Goal: Transaction & Acquisition: Purchase product/service

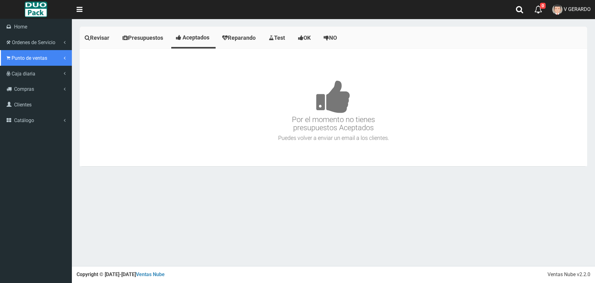
click at [38, 56] on span "Punto de ventas" at bounding box center [30, 58] width 36 height 6
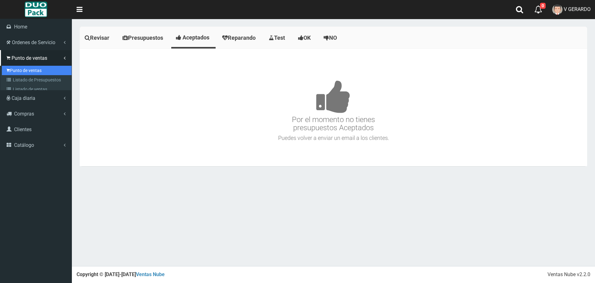
click at [26, 67] on link "Punto de ventas" at bounding box center [37, 70] width 70 height 9
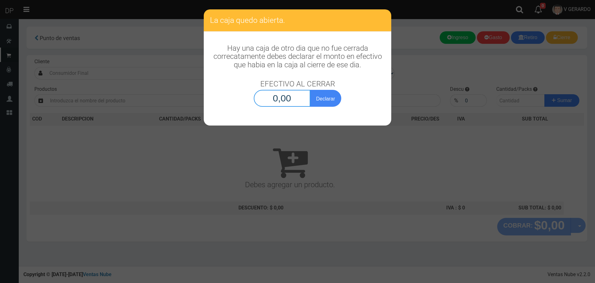
click at [296, 99] on input "0,00" at bounding box center [282, 98] width 57 height 17
type input "1,00"
click at [310, 90] on button "Declarar" at bounding box center [325, 98] width 31 height 17
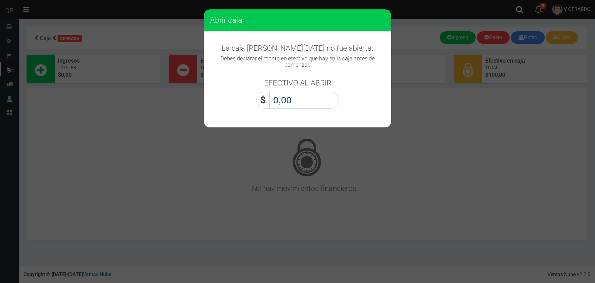
click at [296, 99] on input "0,00" at bounding box center [305, 100] width 70 height 17
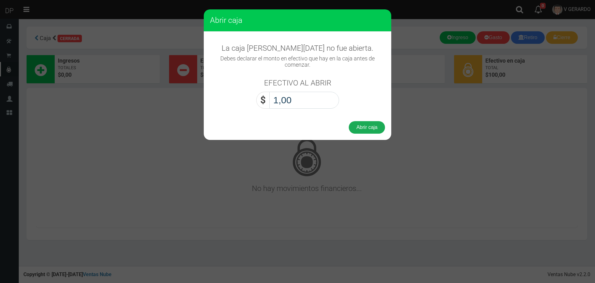
type input "10,03"
click at [349, 121] on button "Abrir caja" at bounding box center [367, 127] width 36 height 13
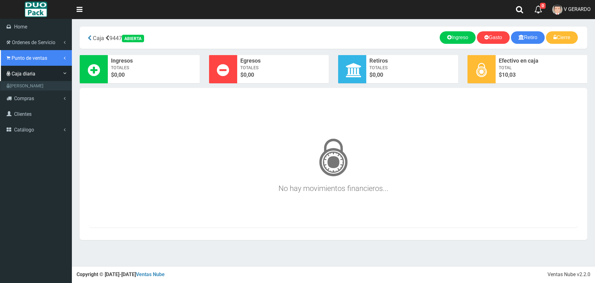
click at [26, 56] on span "Punto de ventas" at bounding box center [30, 58] width 36 height 6
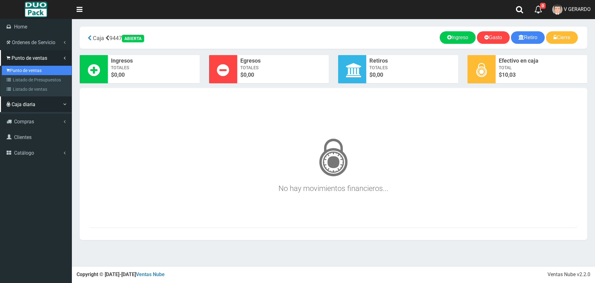
click at [28, 68] on link "Punto de ventas" at bounding box center [37, 70] width 70 height 9
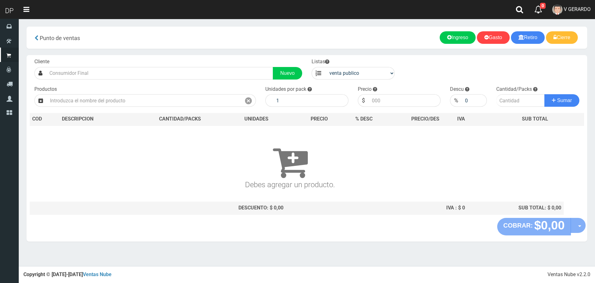
click at [132, 81] on div "Cliente Nuevo Listas venta publico Sup chinos reventas Productos" at bounding box center [307, 136] width 561 height 163
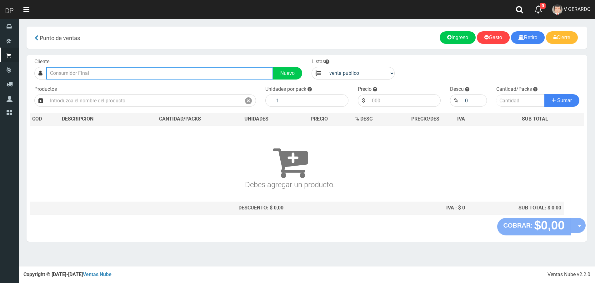
click at [133, 78] on input "text" at bounding box center [159, 73] width 227 height 13
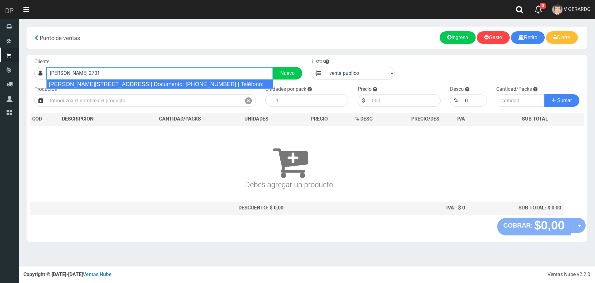
click at [135, 82] on div "ALVARADO 2701 (CABA)| Documento: 27401111111111111 | Teléfono:" at bounding box center [159, 83] width 227 height 9
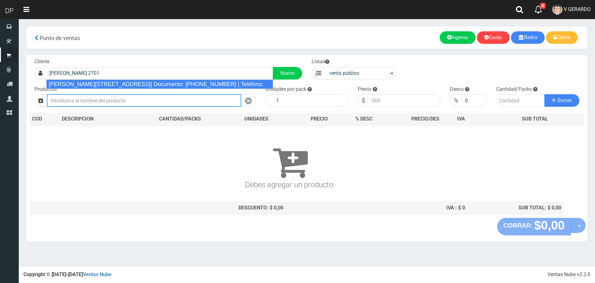
type input "ALVARADO 2701 (CABA)| Documento: 27401111111111111 | Teléfono:"
select select "2"
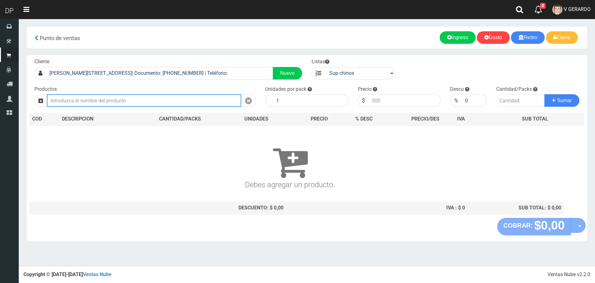
click at [127, 102] on input "text" at bounding box center [144, 100] width 195 height 13
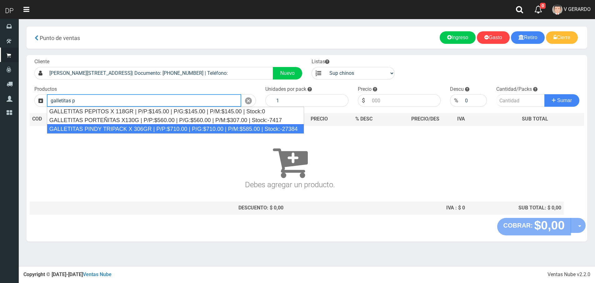
click at [116, 129] on div "GALLETITAS PINDY TRIPACK X 306GR | P/P:$710.00 | P/G:$710.00 | P/M:$585.00 | St…" at bounding box center [175, 128] width 257 height 9
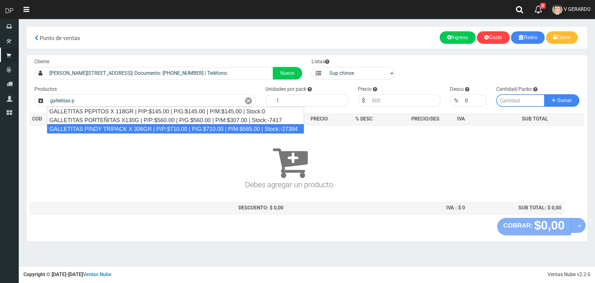
type input "GALLETITAS PINDY TRIPACK X 306GR | P/P:$710.00 | P/G:$710.00 | P/M:$585.00 | St…"
type input "12"
type input "710.00"
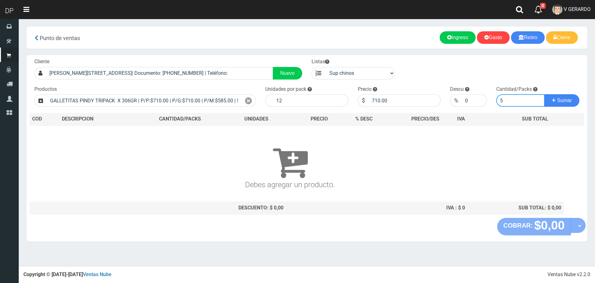
type input "5"
click at [545, 94] on button "Sumar" at bounding box center [562, 100] width 35 height 13
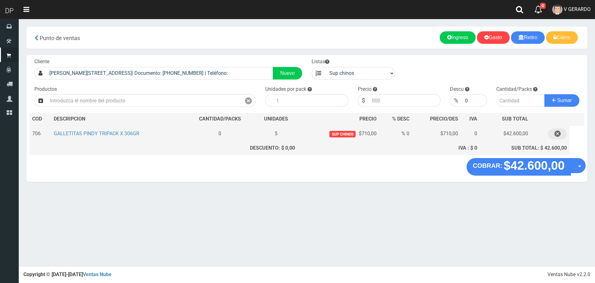
click at [560, 137] on icon "button" at bounding box center [558, 133] width 6 height 11
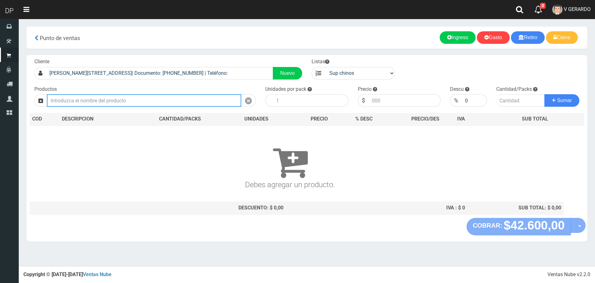
click at [123, 100] on input "text" at bounding box center [144, 100] width 195 height 13
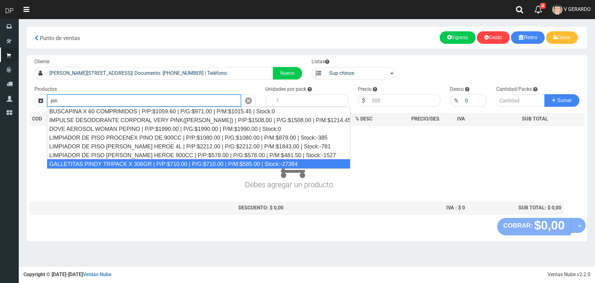
click at [146, 160] on div "GALLETITAS PINDY TRIPACK X 306GR | P/P:$710.00 | P/G:$710.00 | P/M:$585.00 | St…" at bounding box center [199, 163] width 304 height 9
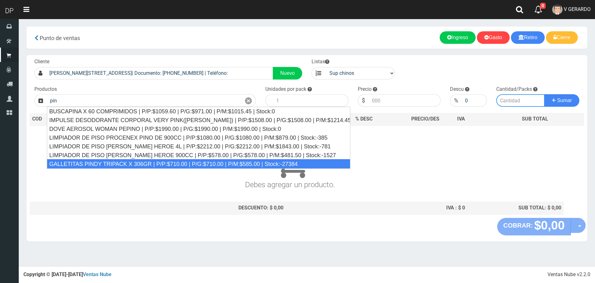
type input "GALLETITAS PINDY TRIPACK X 306GR | P/P:$710.00 | P/G:$710.00 | P/M:$585.00 | St…"
type input "12"
type input "710.00"
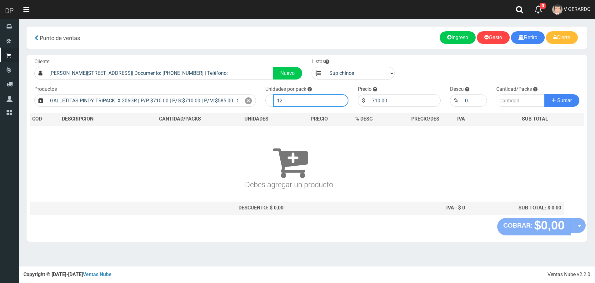
click at [295, 101] on input "12" at bounding box center [310, 100] width 75 height 13
type input "1"
type input "2"
click at [545, 94] on button "Sumar" at bounding box center [562, 100] width 35 height 13
type input "1"
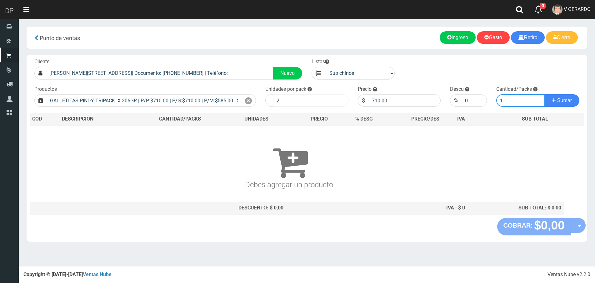
click at [545, 94] on button "Sumar" at bounding box center [562, 100] width 35 height 13
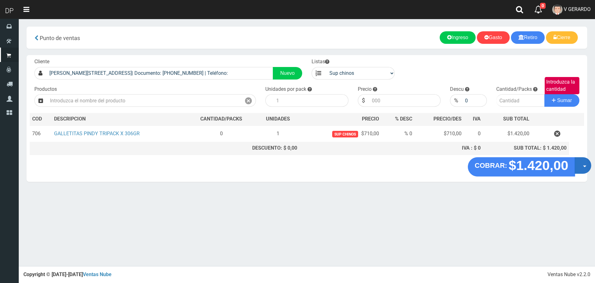
click at [585, 168] on button "Opciones" at bounding box center [583, 165] width 17 height 17
click at [575, 168] on link "Hacer Devolucion" at bounding box center [563, 167] width 56 height 14
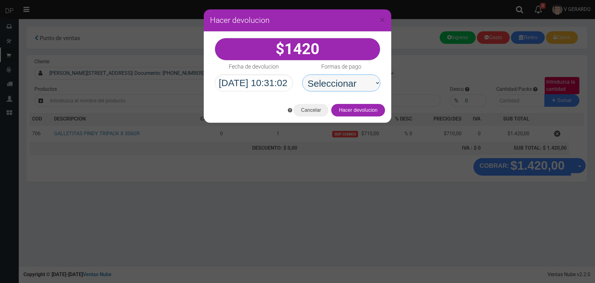
click at [364, 84] on select "Seleccionar Efectivo Tarjeta de Crédito Depósito Débito" at bounding box center [341, 82] width 78 height 17
select select "Efectivo"
click at [302, 74] on select "Seleccionar Efectivo Tarjeta de Crédito Depósito Débito" at bounding box center [341, 82] width 78 height 17
click at [375, 108] on button "Hacer devolucion" at bounding box center [359, 110] width 54 height 13
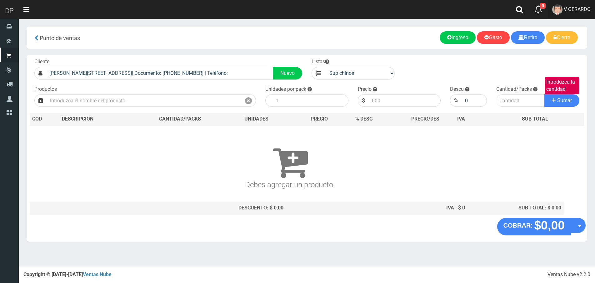
click at [563, 8] on link "V GERARDO" at bounding box center [571, 9] width 47 height 19
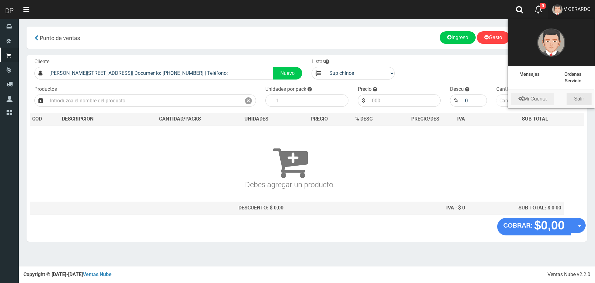
click at [576, 104] on link "Salir" at bounding box center [579, 99] width 25 height 13
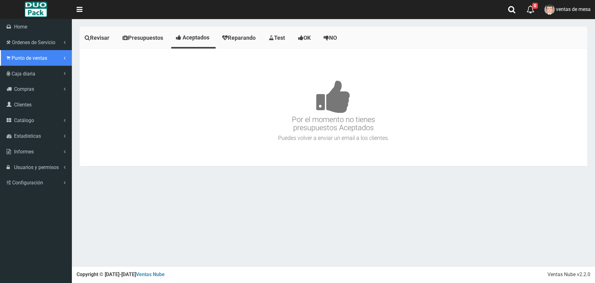
click at [21, 52] on link "Punto de ventas" at bounding box center [36, 58] width 72 height 16
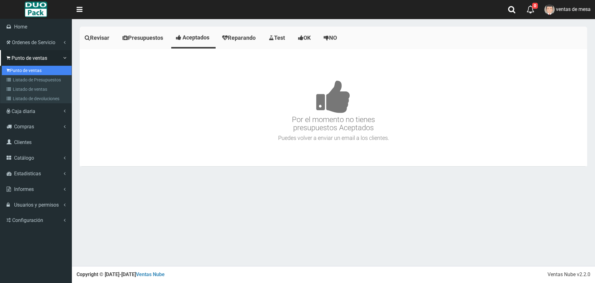
click at [27, 66] on link "Punto de ventas" at bounding box center [37, 70] width 70 height 9
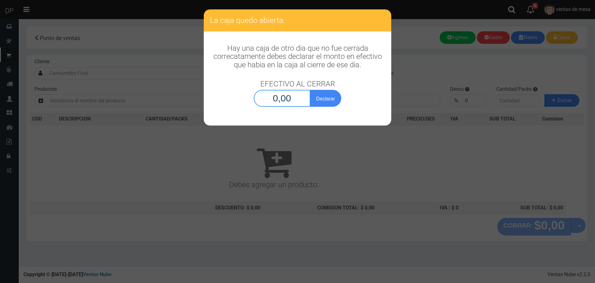
click at [293, 96] on input "0,00" at bounding box center [282, 98] width 57 height 17
type input "1,00"
click at [310, 90] on button "Declarar" at bounding box center [325, 98] width 31 height 17
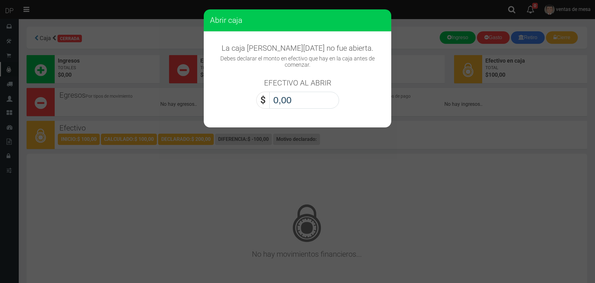
click at [293, 96] on input "0,00" at bounding box center [305, 100] width 70 height 17
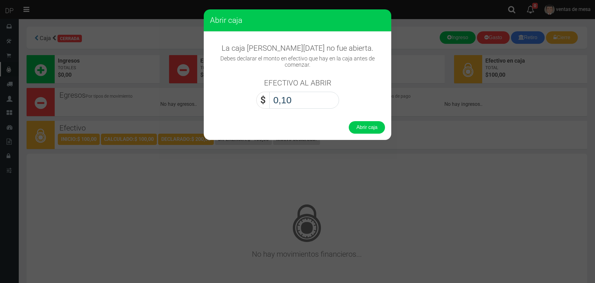
type input "1,00"
click at [349, 121] on button "Abrir caja" at bounding box center [367, 127] width 36 height 13
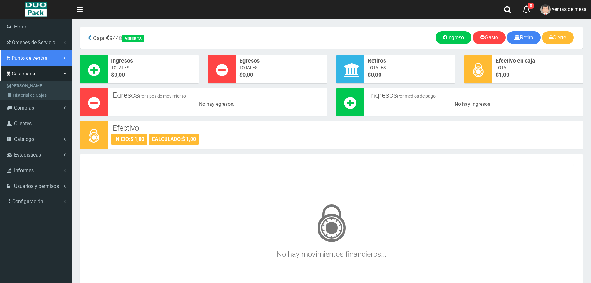
click at [37, 62] on link "Punto de ventas" at bounding box center [36, 58] width 72 height 16
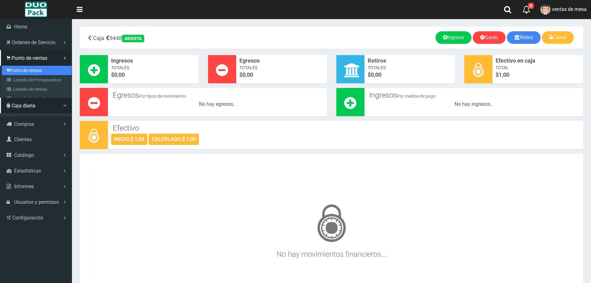
click at [39, 68] on link "Punto de ventas" at bounding box center [37, 70] width 70 height 9
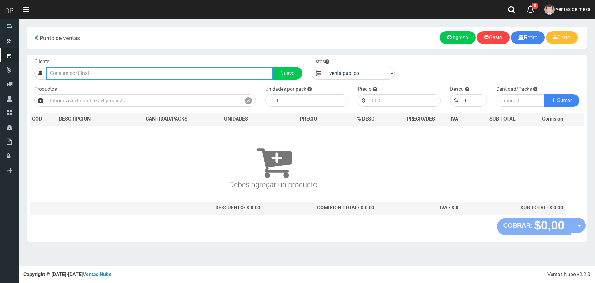
click at [118, 74] on input "text" at bounding box center [159, 73] width 227 height 13
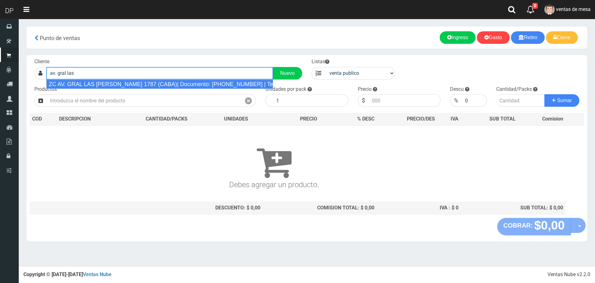
click at [135, 84] on div "ZC AV. GRAL LAS [PERSON_NAME] 1787 (CABA)| Documento: [PHONE_NUMBER] | Teléfono:" at bounding box center [159, 83] width 227 height 9
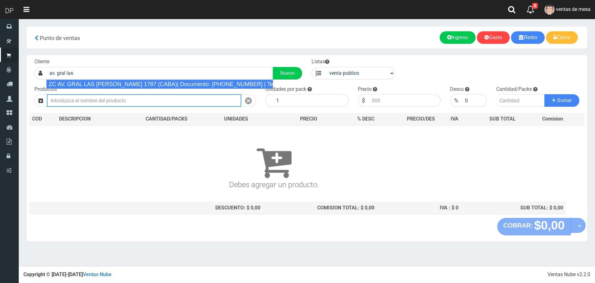
type input "ZC AV. GRAL LAS [PERSON_NAME] 1787 (CABA)| Documento: [PHONE_NUMBER] | Teléfono:"
select select "2"
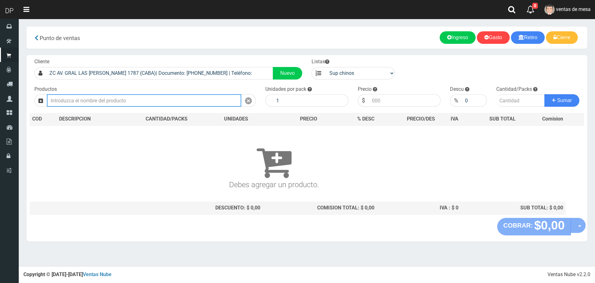
click at [130, 103] on input "text" at bounding box center [144, 100] width 195 height 13
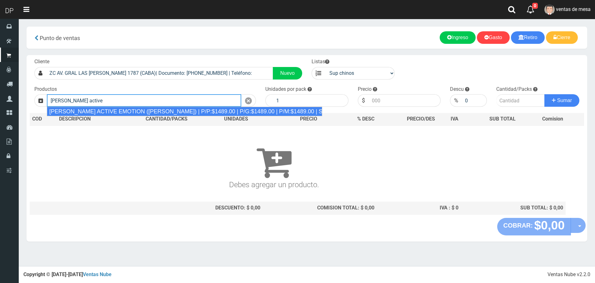
click at [132, 109] on div "[PERSON_NAME] ACTIVE EMOTION ([PERSON_NAME]) | P/P:$1489.00 | P/G:$1489.00 | P/…" at bounding box center [185, 111] width 276 height 9
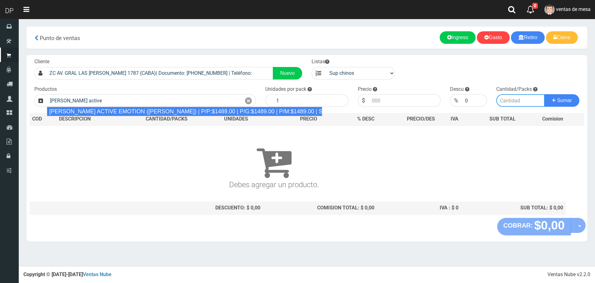
type input "[PERSON_NAME] ACTIVE EMOTION ([PERSON_NAME]) | P/P:$1489.00 | P/G:$1489.00 | P/…"
type input "12"
type input "1489.00"
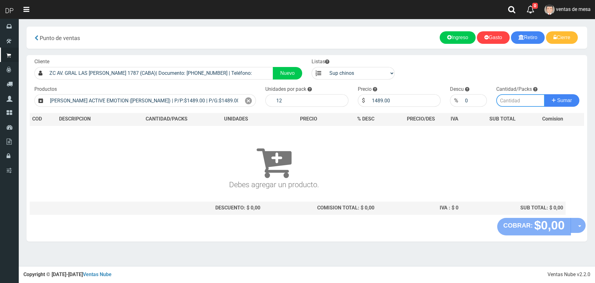
click at [514, 98] on input "number" at bounding box center [521, 100] width 48 height 13
type input "1"
click at [545, 94] on button "Sumar" at bounding box center [562, 100] width 35 height 13
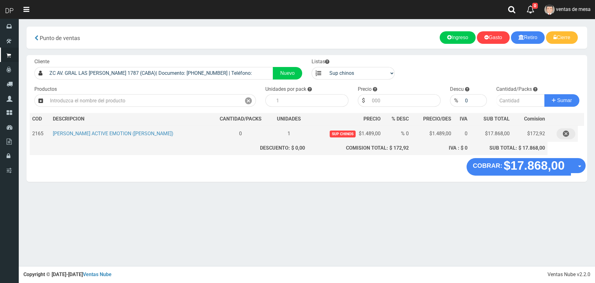
click at [567, 133] on icon "button" at bounding box center [566, 133] width 6 height 11
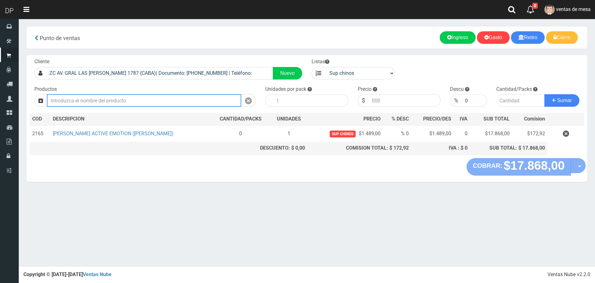
click at [185, 99] on input "text" at bounding box center [144, 100] width 195 height 13
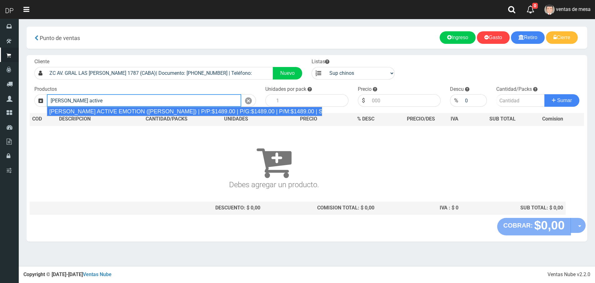
click at [177, 112] on div "REXONA ROLLON ACTIVE EMOTION (LILA) | P/P:$1489.00 | P/G:$1489.00 | P/M:$1489.0…" at bounding box center [185, 111] width 276 height 9
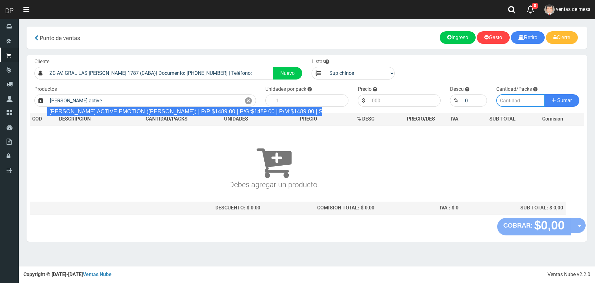
type input "REXONA ROLLON ACTIVE EMOTION (LILA) | P/P:$1489.00 | P/G:$1489.00 | P/M:$1489.0…"
type input "12"
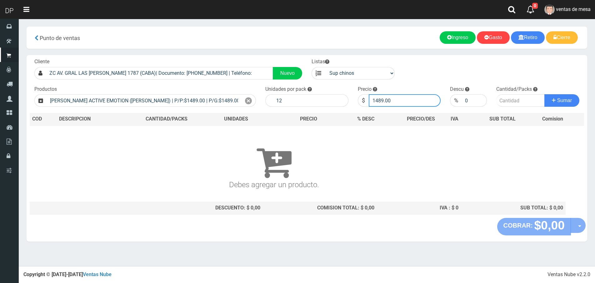
click at [418, 99] on input "1489.00" at bounding box center [405, 100] width 72 height 13
type input "1414"
type input "1414.55"
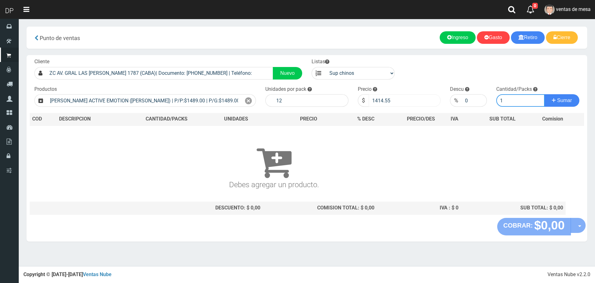
type input "1"
click at [545, 94] on button "Sumar" at bounding box center [562, 100] width 35 height 13
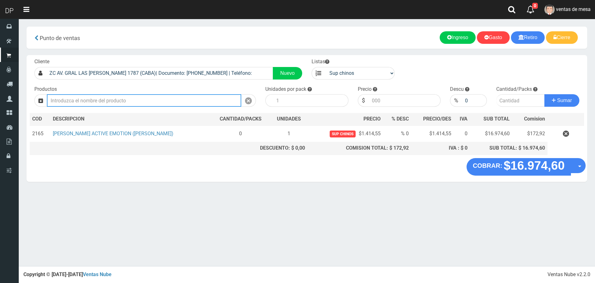
click at [128, 100] on input "text" at bounding box center [144, 100] width 195 height 13
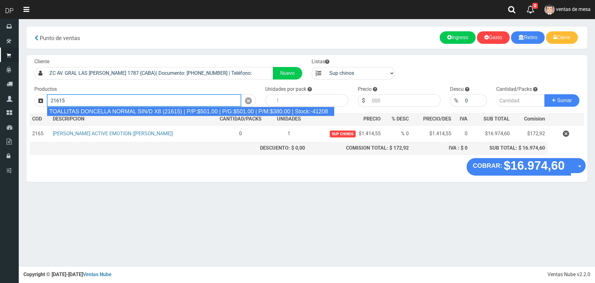
click at [129, 110] on div "TOALLITAS DONCELLA NORMAL SIN/D X8 (21615) | P/P:$501.00 | P/G:$501.00 | P/M:$3…" at bounding box center [191, 111] width 288 height 9
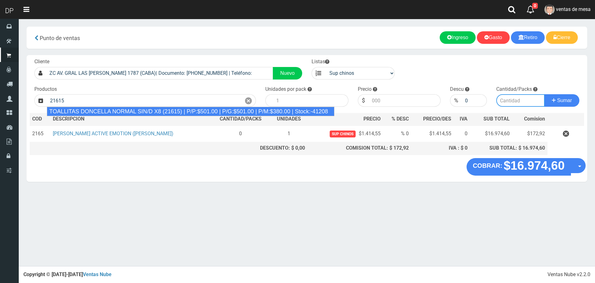
type input "TOALLITAS DONCELLA NORMAL SIN/D X8 (21615) | P/P:$501.00 | P/G:$501.00 | P/M:$3…"
type input "50"
type input "501.00"
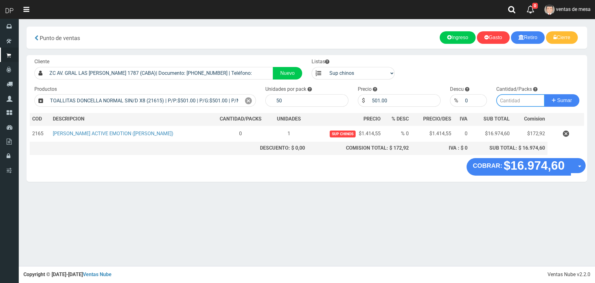
click at [512, 99] on input "number" at bounding box center [521, 100] width 48 height 13
type input "1"
click at [545, 94] on button "Sumar" at bounding box center [562, 100] width 35 height 13
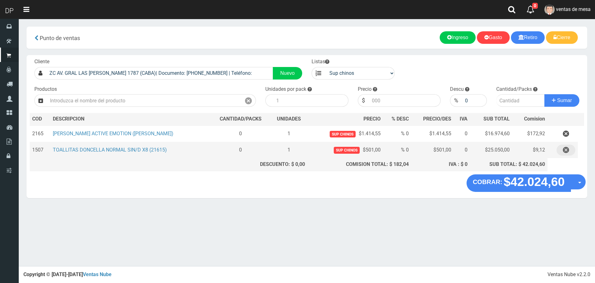
click at [565, 150] on icon "button" at bounding box center [566, 149] width 6 height 11
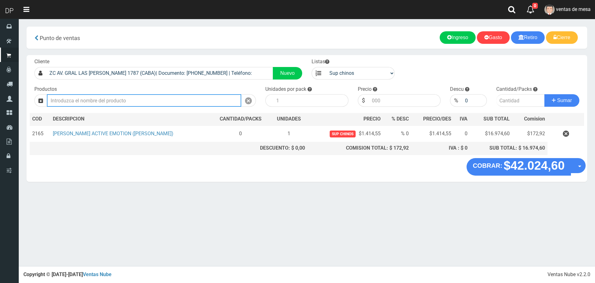
click at [109, 104] on input "text" at bounding box center [144, 100] width 195 height 13
click at [545, 94] on button "Sumar" at bounding box center [562, 100] width 35 height 13
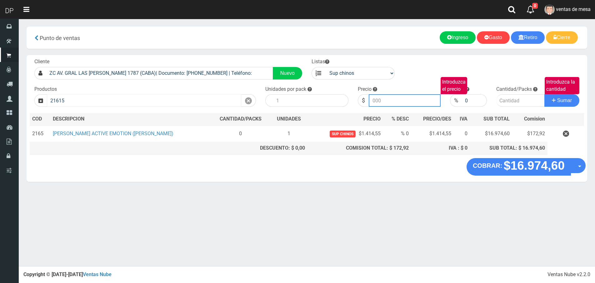
type input "TOALLITAS DONCELLA NORMAL SIN/D X8 (21615) | P/P:$501.00 | P/G:$501.00 | P/M:$3…"
click at [412, 102] on input "501.00" at bounding box center [405, 100] width 72 height 13
type input "5"
type input "450"
type input "450.90"
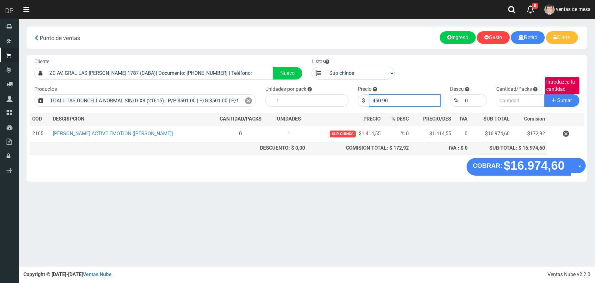
click at [545, 94] on button "Sumar" at bounding box center [562, 100] width 35 height 13
type input "1"
click at [545, 94] on button "Sumar" at bounding box center [562, 100] width 35 height 13
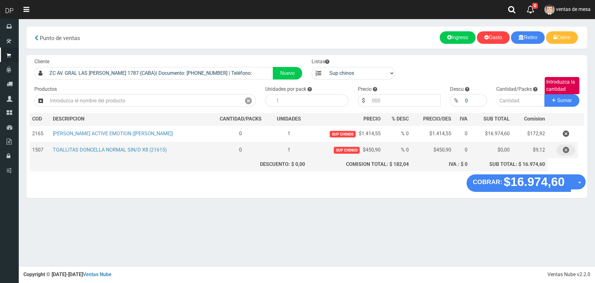
click at [568, 152] on icon "button" at bounding box center [566, 149] width 6 height 11
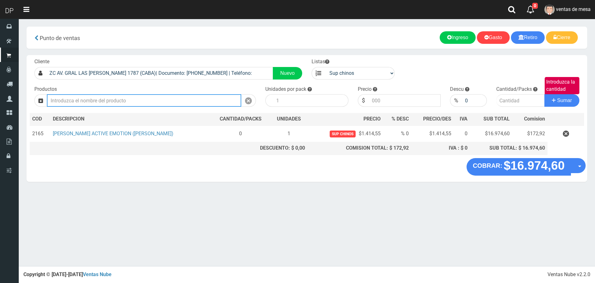
click at [203, 97] on input "text" at bounding box center [144, 100] width 195 height 13
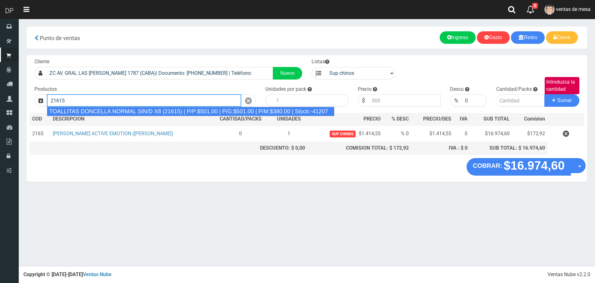
click at [213, 111] on div "TOALLITAS DONCELLA NORMAL SIN/D X8 (21615) | P/P:$501.00 | P/G:$501.00 | P/M:$3…" at bounding box center [191, 111] width 288 height 9
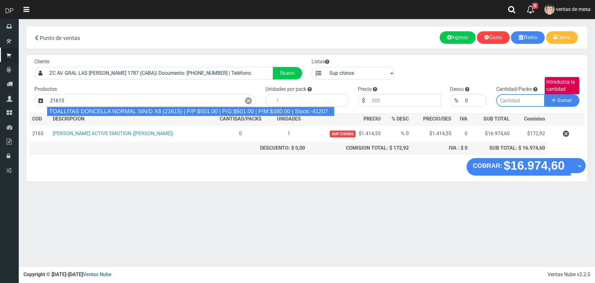
type input "TOALLITAS DONCELLA NORMAL SIN/D X8 (21615) | P/P:$501.00 | P/G:$501.00 | P/M:$3…"
type input "50"
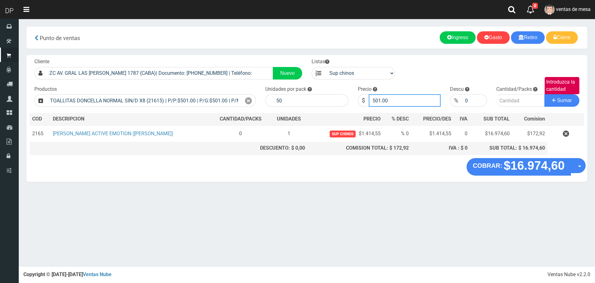
click at [406, 99] on input "501.00" at bounding box center [405, 100] width 72 height 13
type input "5"
type input "450"
type input "450.6"
type input "450.90"
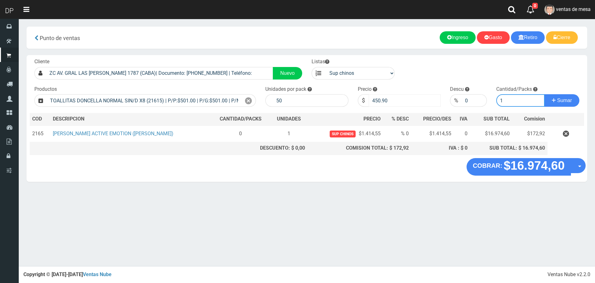
type input "1"
click at [545, 94] on button "Sumar" at bounding box center [562, 100] width 35 height 13
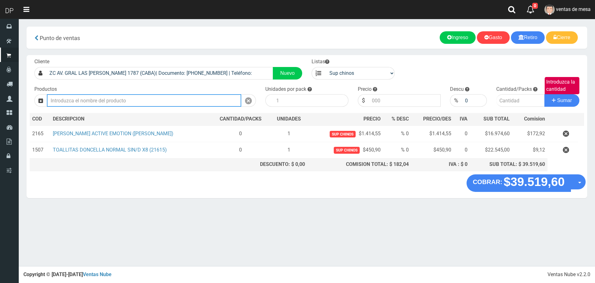
click at [120, 103] on input "text" at bounding box center [144, 100] width 195 height 13
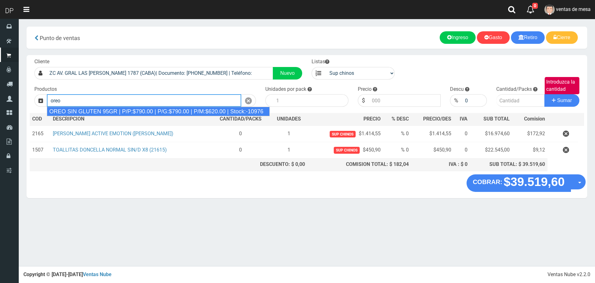
click at [119, 110] on div "OREO SIN GLUTEN 95GR | P/P:$790.00 | P/G:$790.00 | P/M:$620.00 | Stock:-10976" at bounding box center [158, 111] width 223 height 9
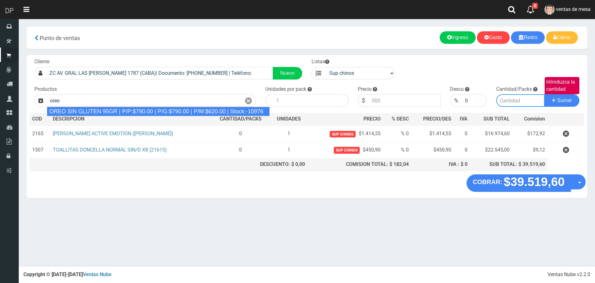
type input "OREO SIN GLUTEN 95GR | P/P:$790.00 | P/G:$790.00 | P/M:$620.00 | Stock:-10976"
type input "24"
type input "790.00"
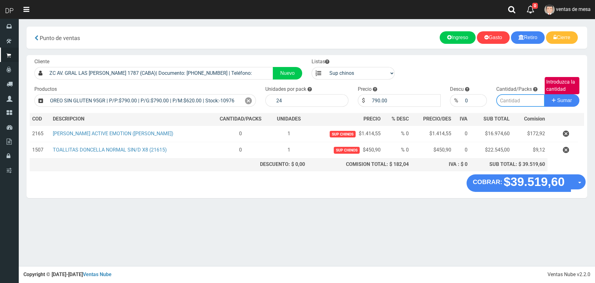
click at [523, 105] on input "Introduzca la cantidad" at bounding box center [521, 100] width 48 height 13
type input "1"
click at [545, 94] on button "Sumar" at bounding box center [562, 100] width 35 height 13
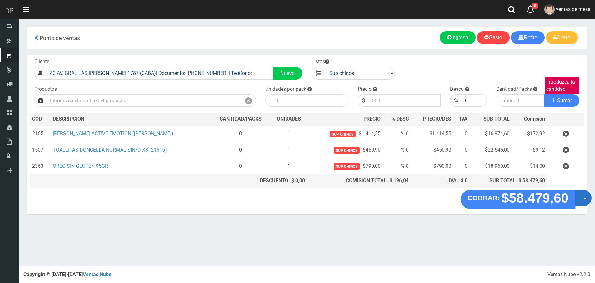
click at [583, 200] on button "Opciones" at bounding box center [583, 198] width 17 height 17
click at [580, 203] on link "Hacer Devolucion" at bounding box center [564, 200] width 56 height 14
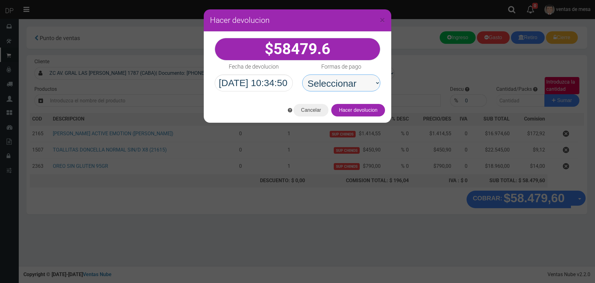
drag, startPoint x: 367, startPoint y: 84, endPoint x: 367, endPoint y: 89, distance: 4.7
click at [367, 84] on select "Seleccionar Efectivo Tarjeta de Crédito Depósito Débito" at bounding box center [341, 82] width 78 height 17
select select "Efectivo"
click at [302, 74] on select "Seleccionar Efectivo Tarjeta de Crédito Depósito Débito" at bounding box center [341, 82] width 78 height 17
click at [368, 107] on button "Hacer devolucion" at bounding box center [359, 110] width 54 height 13
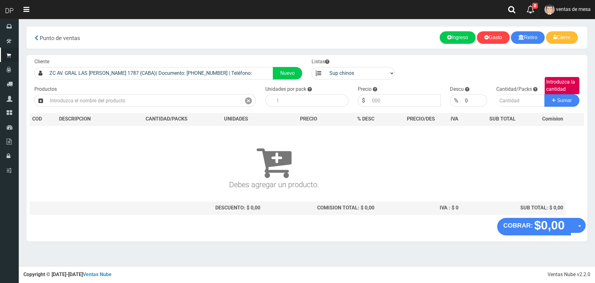
click at [570, 10] on span "ventas de mesa" at bounding box center [573, 9] width 35 height 6
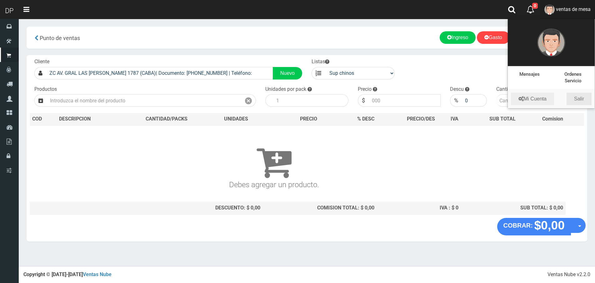
click at [585, 99] on link "Salir" at bounding box center [579, 99] width 25 height 13
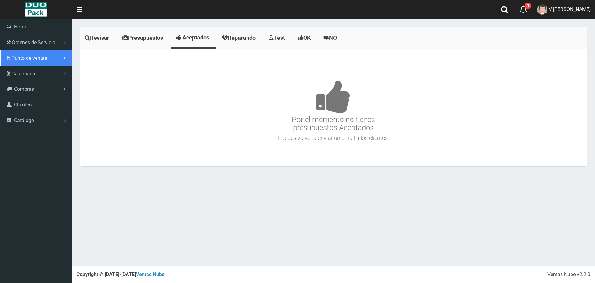
click at [23, 56] on span "Punto de ventas" at bounding box center [30, 58] width 36 height 6
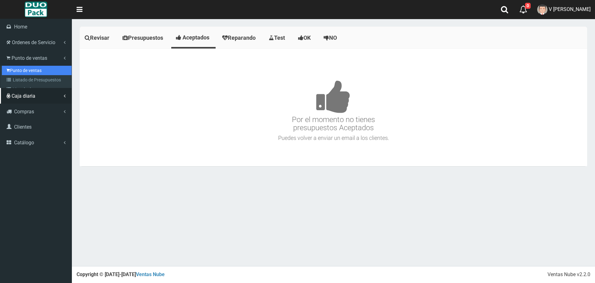
click at [21, 69] on link "Punto de ventas" at bounding box center [37, 70] width 70 height 9
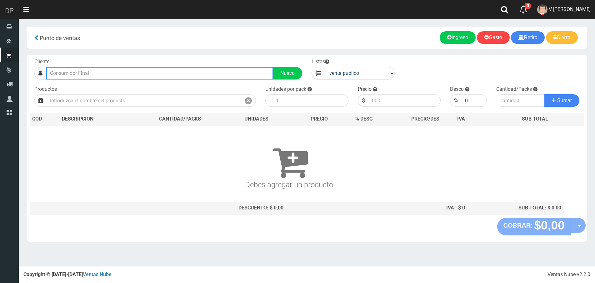
click at [109, 71] on input "text" at bounding box center [159, 73] width 227 height 13
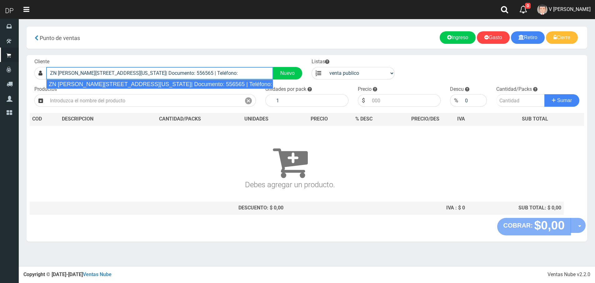
type input "ZN [PERSON_NAME][STREET_ADDRESS][US_STATE]| Documento: 556565 | Teléfono:"
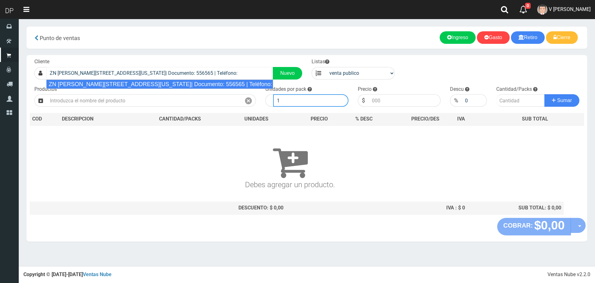
select select "2"
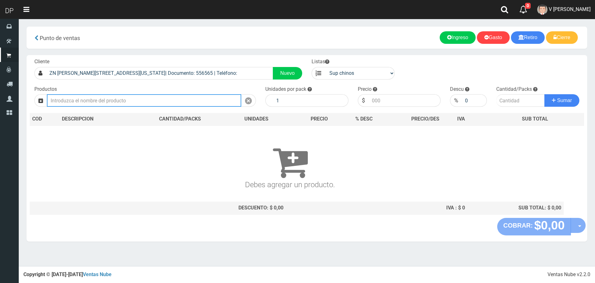
click at [98, 97] on input "text" at bounding box center [144, 100] width 195 height 13
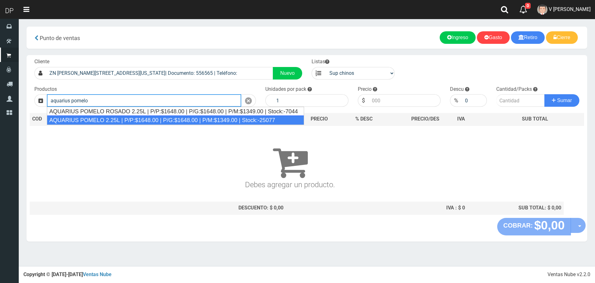
click at [95, 119] on div "AQUARIUS POMELO 2.25L | P/P:$1648.00 | P/G:$1648.00 | P/M:$1349.00 | Stock:-250…" at bounding box center [176, 119] width 258 height 9
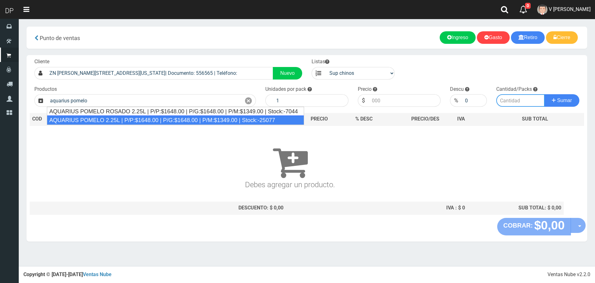
type input "AQUARIUS POMELO 2.25L | P/P:$1648.00 | P/G:$1648.00 | P/M:$1349.00 | Stock:-250…"
type input "6"
type input "1648.00"
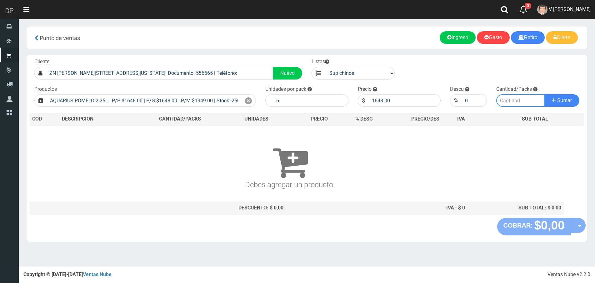
click at [500, 99] on input "number" at bounding box center [521, 100] width 48 height 13
type input "1"
click at [545, 94] on button "Sumar" at bounding box center [562, 100] width 35 height 13
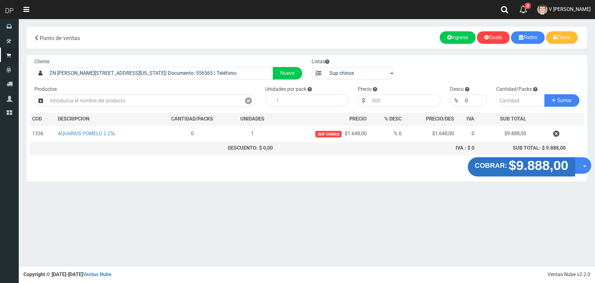
click at [574, 169] on button "COBRAR: $9.888,00" at bounding box center [522, 166] width 108 height 19
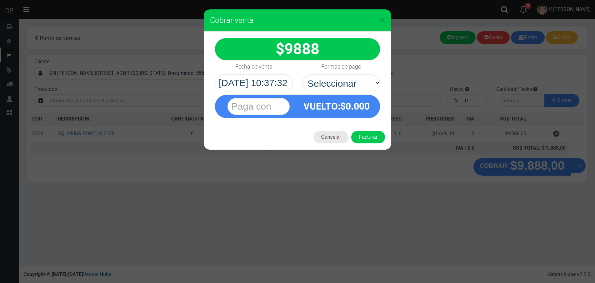
drag, startPoint x: 336, startPoint y: 139, endPoint x: 341, endPoint y: 140, distance: 5.2
click at [338, 139] on button "Cancelar" at bounding box center [331, 137] width 35 height 13
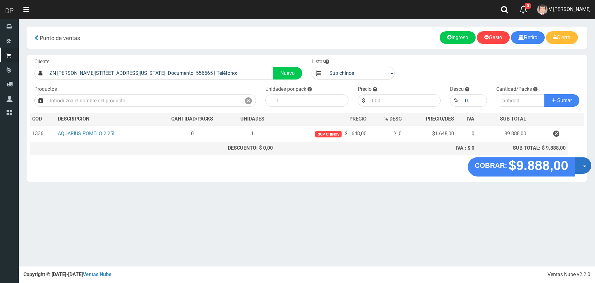
click at [578, 167] on button "Opciones" at bounding box center [583, 165] width 17 height 17
click at [567, 171] on link "Hacer Devolucion" at bounding box center [563, 167] width 56 height 14
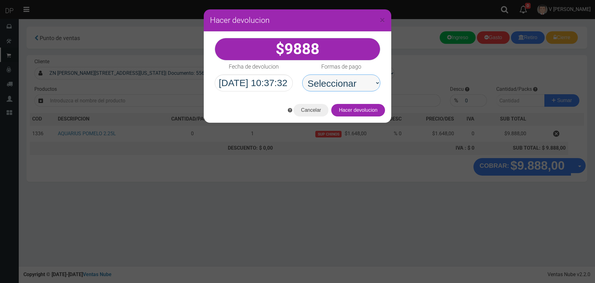
drag, startPoint x: 367, startPoint y: 86, endPoint x: 366, endPoint y: 90, distance: 4.1
click at [367, 86] on select "Seleccionar Efectivo Tarjeta de Crédito Depósito Débito" at bounding box center [341, 82] width 78 height 17
select select "Efectivo"
click at [302, 74] on select "Seleccionar Efectivo Tarjeta de Crédito Depósito Débito" at bounding box center [341, 82] width 78 height 17
click at [383, 108] on button "Hacer devolucion" at bounding box center [359, 110] width 54 height 13
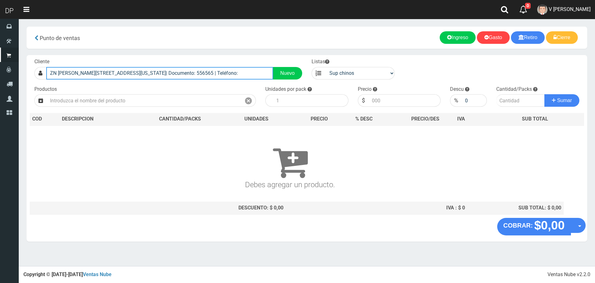
click at [185, 76] on input "ZN FRANCISCO BEIRO 646 (FLORIDA)| Documento: 556565 | Teléfono:" at bounding box center [159, 73] width 227 height 13
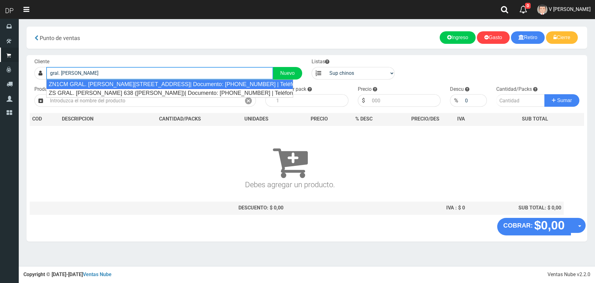
click at [183, 86] on div "ZN1CM GRAL. BERNARDO OHIGGINS 3475 (OLIVOS)| Documento: 64356484 | Teléfono:" at bounding box center [169, 83] width 247 height 9
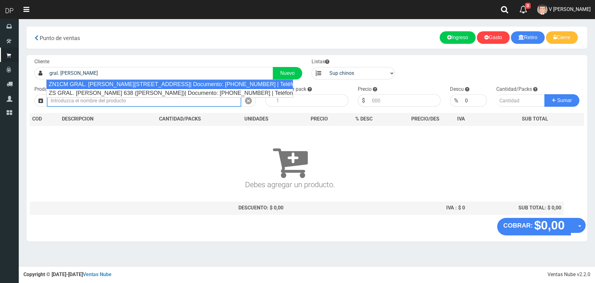
type input "ZN1CM GRAL. BERNARDO OHIGGINS 3475 (OLIVOS)| Documento: 64356484 | Teléfono:"
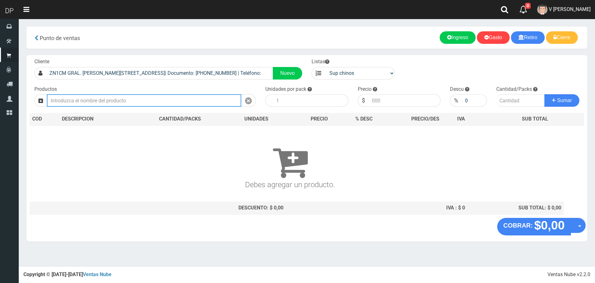
click at [197, 98] on input "text" at bounding box center [144, 100] width 195 height 13
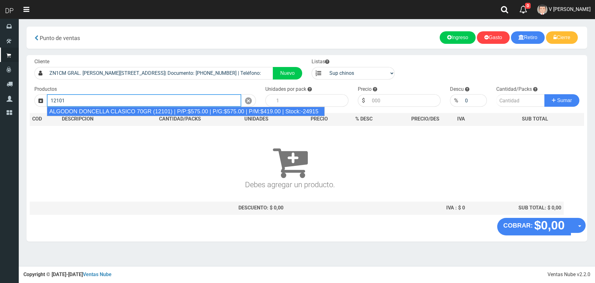
click at [185, 111] on div "ALGODON DONCELLA CLASICO 70GR (12101) | P/P:$575.00 | P/G:$575.00 | P/M:$419.00…" at bounding box center [186, 111] width 278 height 9
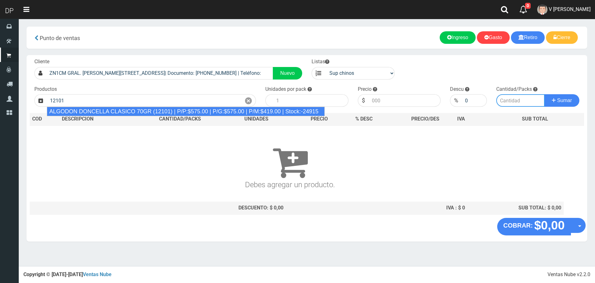
type input "ALGODON DONCELLA CLASICO 70GR (12101) | P/P:$575.00 | P/G:$575.00 | P/M:$419.00…"
type input "40"
type input "575.00"
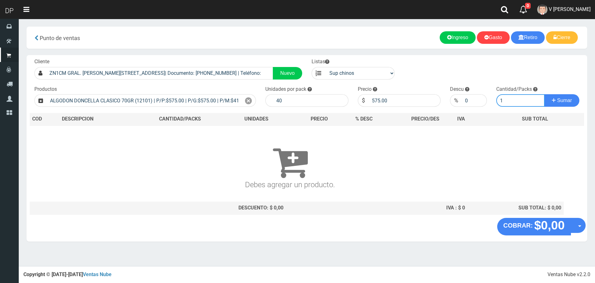
type input "1"
click at [545, 94] on button "Sumar" at bounding box center [562, 100] width 35 height 13
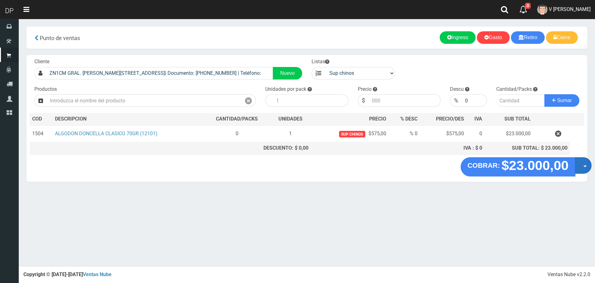
click at [585, 165] on button "Opciones" at bounding box center [583, 165] width 17 height 17
click at [583, 166] on link "Hacer Devolucion" at bounding box center [564, 167] width 56 height 14
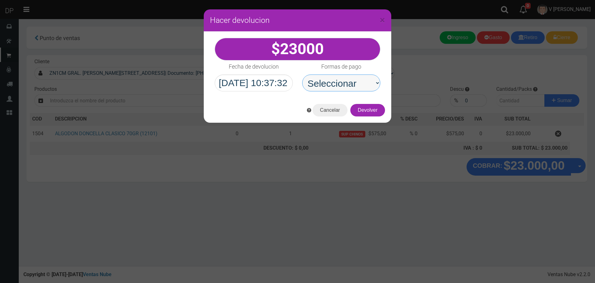
drag, startPoint x: 363, startPoint y: 80, endPoint x: 362, endPoint y: 89, distance: 8.8
click at [363, 80] on select "Seleccionar Efectivo Tarjeta de Crédito Depósito Débito" at bounding box center [341, 82] width 78 height 17
select select "Efectivo"
click at [302, 74] on select "Seleccionar Efectivo Tarjeta de Crédito Depósito Débito" at bounding box center [341, 82] width 78 height 17
click at [377, 114] on button "Devolver" at bounding box center [368, 110] width 35 height 13
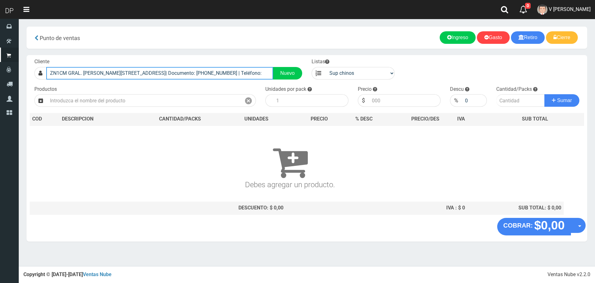
click at [188, 76] on input "ZN1CM GRAL. BERNARDO OHIGGINS 3475 (OLIVOS)| Documento: 64356484 | Teléfono:" at bounding box center [159, 73] width 227 height 13
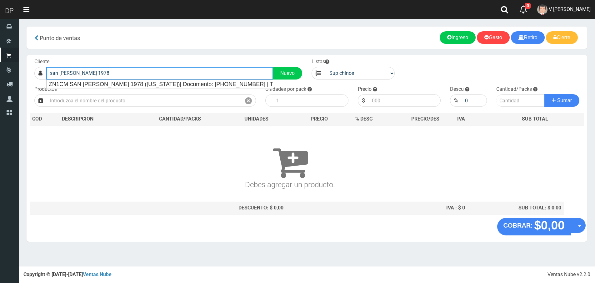
click at [189, 79] on ul "ZN1CM SAN MARTIN 1978 (FLORIDA)| Documento: 134345184638 | Teléfono:" at bounding box center [159, 83] width 227 height 9
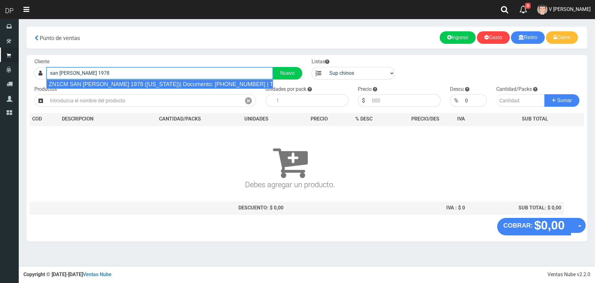
click at [189, 81] on div "ZN1CM SAN MARTIN 1978 (FLORIDA)| Documento: 134345184638 | Teléfono:" at bounding box center [159, 83] width 227 height 9
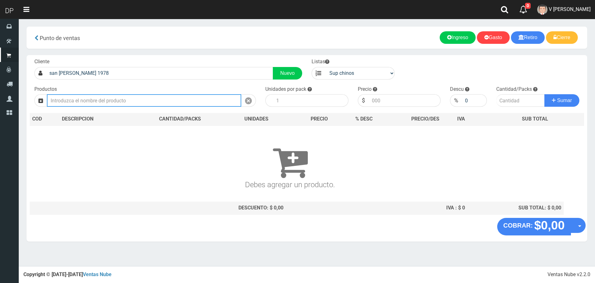
type input "ZN1CM SAN MARTIN 1978 (FLORIDA)| Documento: 134345184638 | Teléfono:"
click at [177, 101] on input "text" at bounding box center [144, 100] width 195 height 13
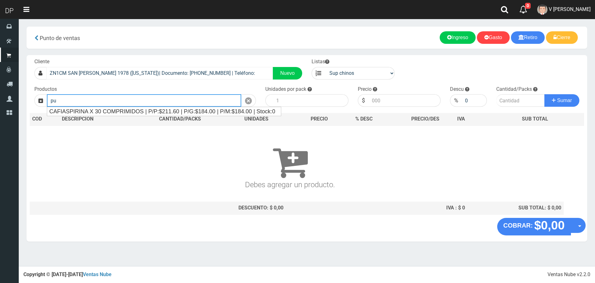
type input "pu"
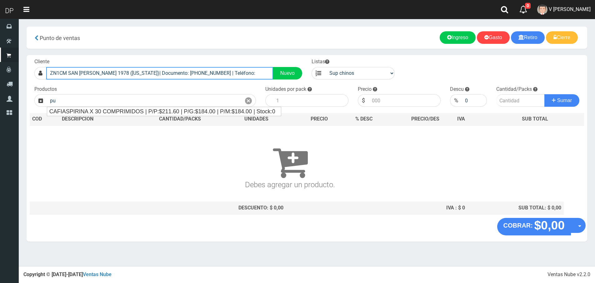
click at [227, 72] on input "ZN1CM SAN MARTIN 1978 (FLORIDA)| Documento: 134345184638 | Teléfono:" at bounding box center [159, 73] width 227 height 13
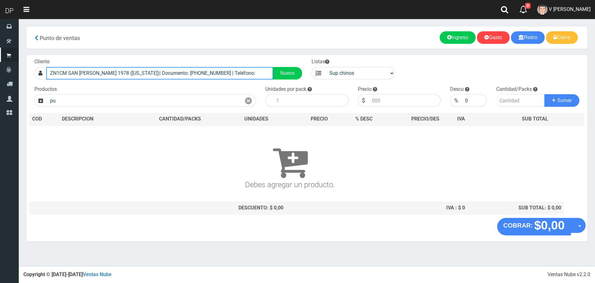
click at [227, 72] on input "ZN1CM SAN MARTIN 1978 (FLORIDA)| Documento: 134345184638 | Teléfono:" at bounding box center [159, 73] width 227 height 13
click at [62, 71] on input "gral roca 2401" at bounding box center [159, 73] width 227 height 13
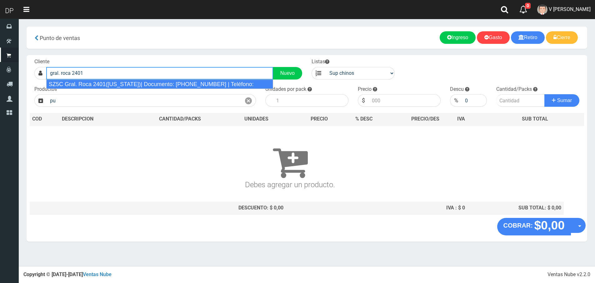
click at [135, 87] on div "SZ5C Gral. Roca 2401(Florida)| Documento: 3698521470 | Teléfono:" at bounding box center [159, 83] width 227 height 9
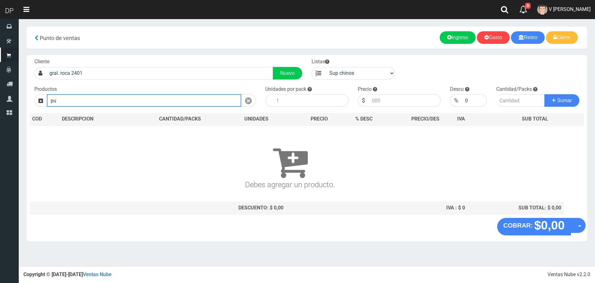
type input "SZ5C Gral. Roca 2401(Florida)| Documento: 3698521470 | Teléfono:"
click at [131, 102] on input "pu" at bounding box center [144, 100] width 195 height 13
type input "p"
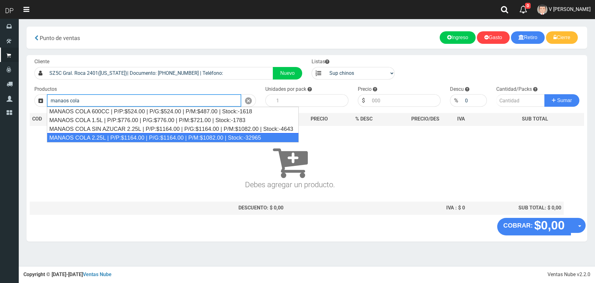
click at [130, 137] on div "MANAOS COLA 2.25L | P/P:$1164.00 | P/G:$1164.00 | P/M:$1082.00 | Stock:-32965" at bounding box center [173, 137] width 252 height 9
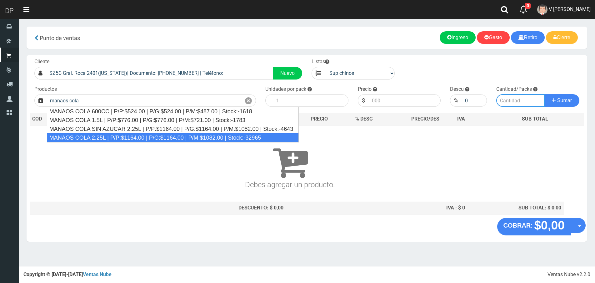
type input "MANAOS COLA 2.25L | P/P:$1164.00 | P/G:$1164.00 | P/M:$1082.00 | Stock:-32965"
type input "6"
type input "1164.00"
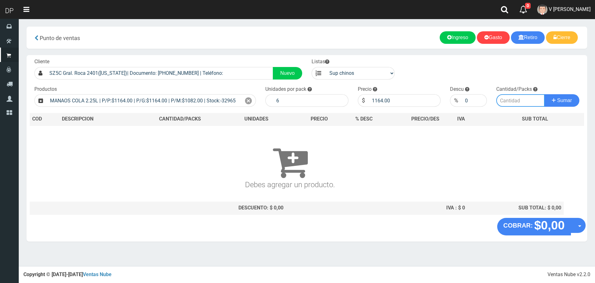
click at [509, 99] on input "number" at bounding box center [521, 100] width 48 height 13
type input "2"
click at [545, 94] on button "Sumar" at bounding box center [562, 100] width 35 height 13
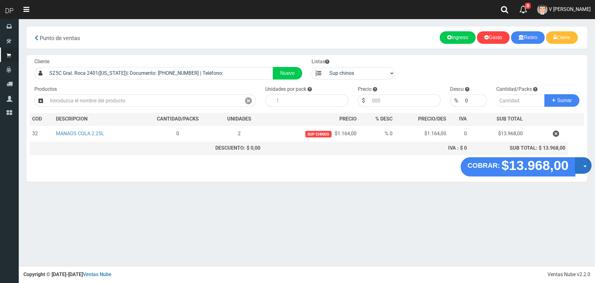
click at [584, 163] on button "Opciones" at bounding box center [583, 165] width 17 height 17
click at [582, 168] on link "Hacer Devolucion" at bounding box center [564, 167] width 56 height 14
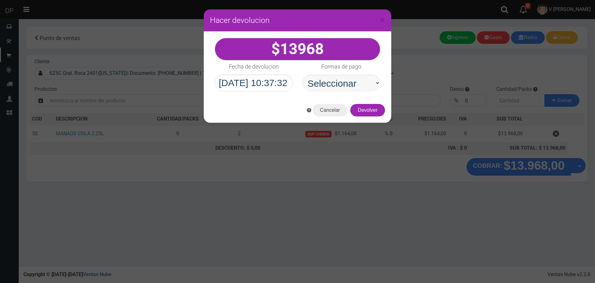
click at [334, 85] on select "Seleccionar Efectivo Tarjeta de Crédito Depósito Débito" at bounding box center [341, 82] width 78 height 17
select select "Efectivo"
click at [302, 74] on select "Seleccionar Efectivo Tarjeta de Crédito Depósito Débito" at bounding box center [341, 82] width 78 height 17
click at [368, 110] on button "Devolver" at bounding box center [368, 110] width 35 height 13
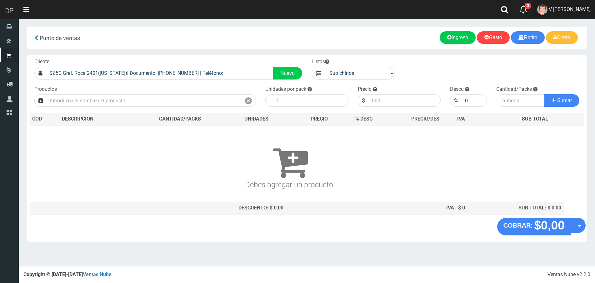
click at [575, 12] on span "V Maria Graciela vargas" at bounding box center [570, 9] width 42 height 6
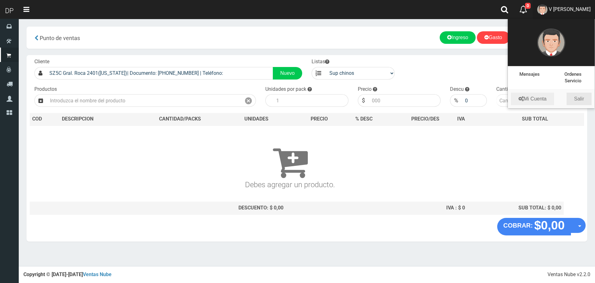
click at [581, 97] on link "Salir" at bounding box center [579, 99] width 25 height 13
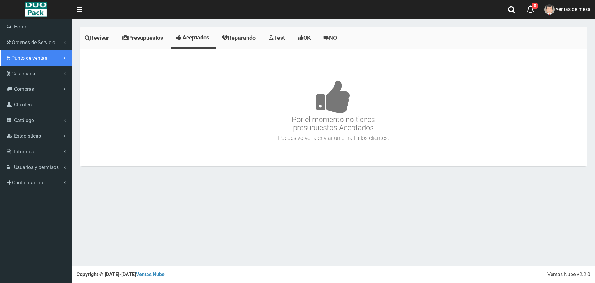
click at [15, 61] on span "Punto de ventas" at bounding box center [30, 58] width 36 height 6
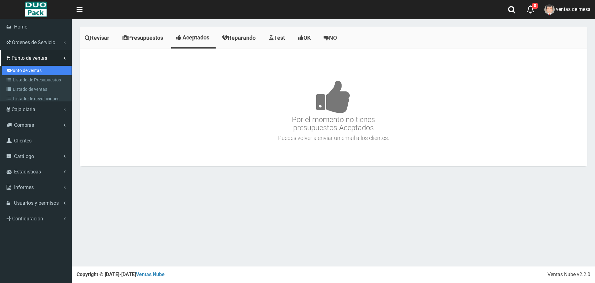
click at [31, 70] on link "Punto de ventas" at bounding box center [37, 70] width 70 height 9
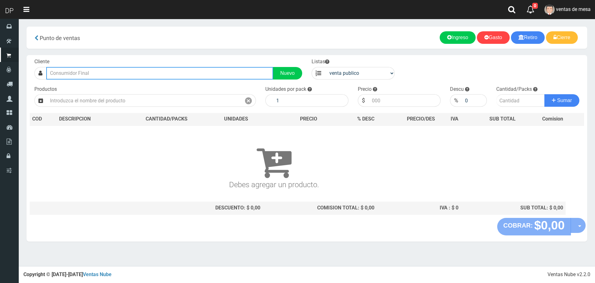
click at [107, 79] on input "text" at bounding box center [159, 73] width 227 height 13
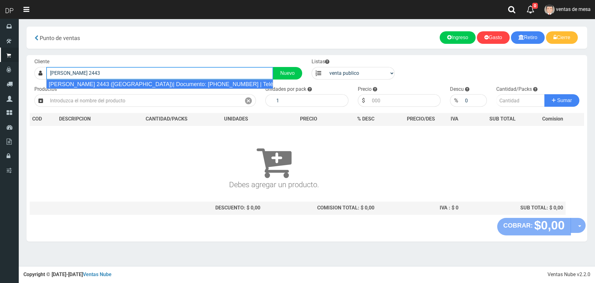
click at [106, 82] on div "ZC BERMUDEZ 2443 (VILLA DEVOTO)| Documento: 125152110 | Teléfono:" at bounding box center [159, 83] width 227 height 9
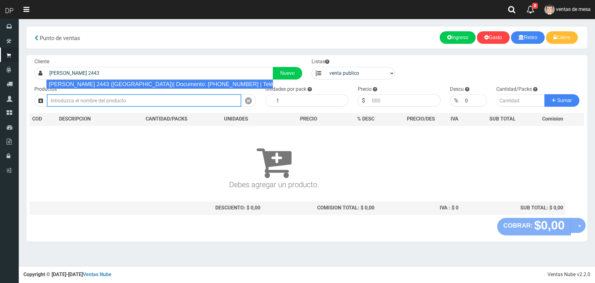
type input "ZC BERMUDEZ 2443 (VILLA DEVOTO)| Documento: 125152110 | Teléfono:"
select select "2"
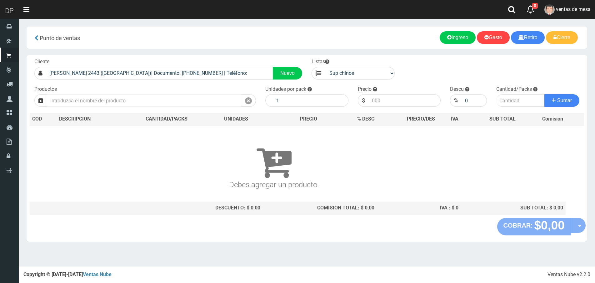
drag, startPoint x: 101, startPoint y: 92, endPoint x: 101, endPoint y: 99, distance: 6.9
click at [101, 93] on div "Productos" at bounding box center [145, 96] width 231 height 21
click at [101, 99] on input "text" at bounding box center [144, 100] width 195 height 13
type input "a"
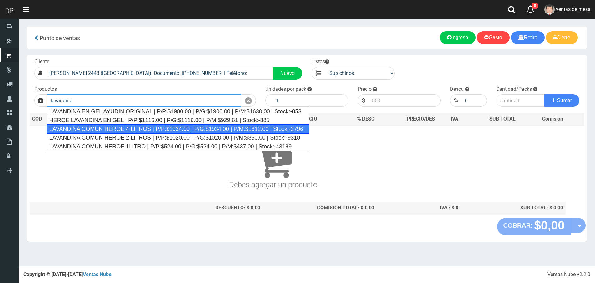
click at [114, 125] on div "LAVANDINA COMUN HEROE 4 LITROS | P/P:$1934.00 | P/G:$1934.00 | P/M:$1612.00 | S…" at bounding box center [178, 128] width 263 height 9
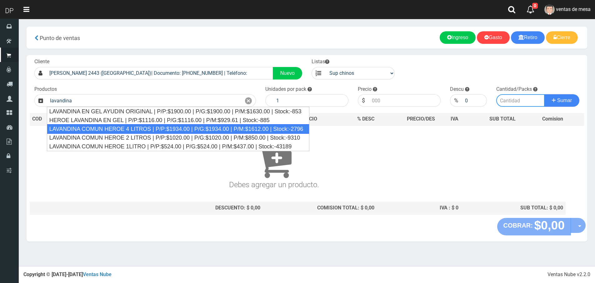
type input "LAVANDINA COMUN HEROE 4 LITROS | P/P:$1934.00 | P/G:$1934.00 | P/M:$1612.00 | S…"
type input "3"
type input "1934.00"
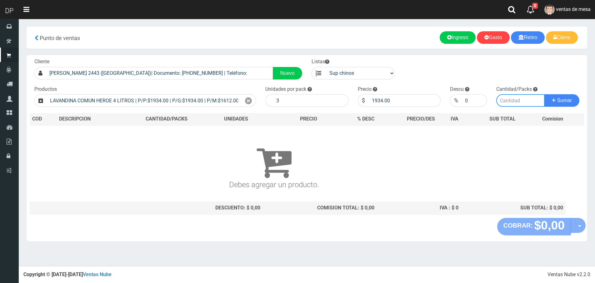
click at [511, 98] on input "number" at bounding box center [521, 100] width 48 height 13
type input "2"
click at [545, 94] on button "Sumar" at bounding box center [562, 100] width 35 height 13
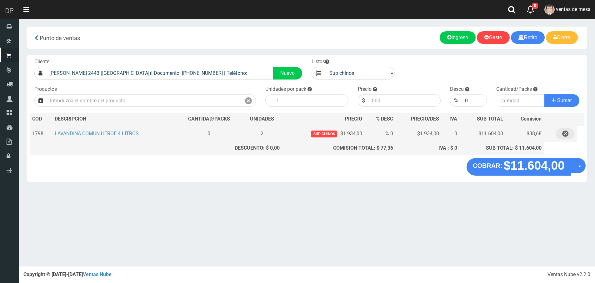
click at [568, 134] on icon "button" at bounding box center [566, 133] width 6 height 11
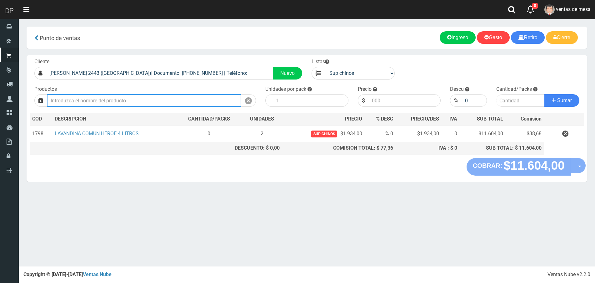
click at [167, 98] on input "text" at bounding box center [144, 100] width 195 height 13
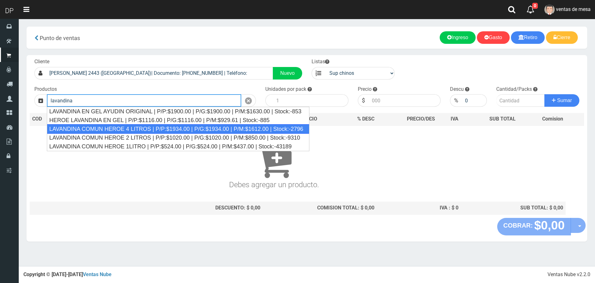
click at [164, 127] on div "LAVANDINA COMUN HEROE 4 LITROS | P/P:$1934.00 | P/G:$1934.00 | P/M:$1612.00 | S…" at bounding box center [178, 128] width 263 height 9
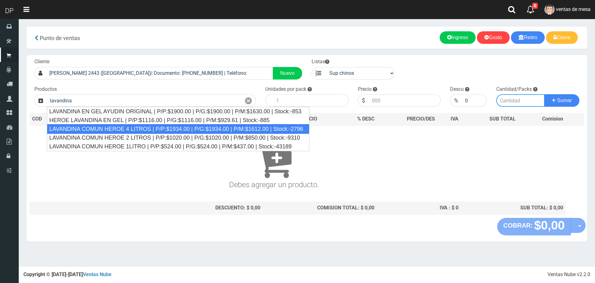
type input "LAVANDINA COMUN HEROE 4 LITROS | P/P:$1934.00 | P/G:$1934.00 | P/M:$1612.00 | S…"
type input "3"
type input "1934.00"
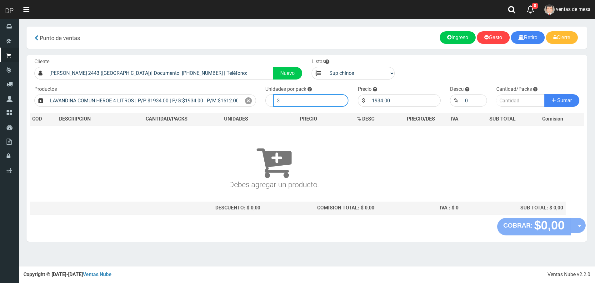
click at [322, 103] on input "3" at bounding box center [310, 100] width 75 height 13
type input "2"
type input "1"
click at [545, 94] on button "Sumar" at bounding box center [562, 100] width 35 height 13
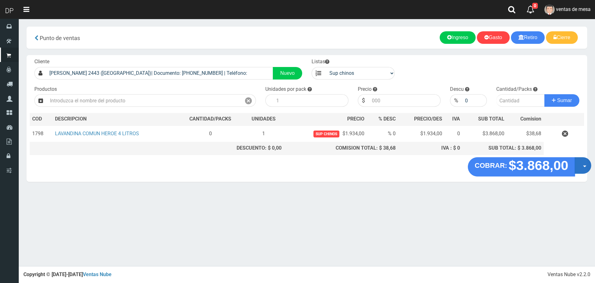
click at [584, 162] on button "Opciones" at bounding box center [583, 165] width 17 height 17
click at [556, 163] on link "Hacer Devolucion" at bounding box center [563, 167] width 56 height 14
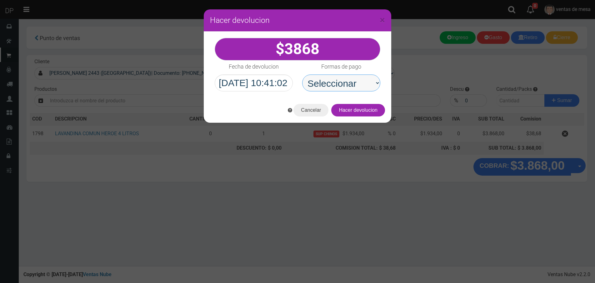
click at [349, 82] on select "Seleccionar Efectivo Tarjeta de Crédito Depósito Débito" at bounding box center [341, 82] width 78 height 17
select select "Efectivo"
click at [302, 74] on select "Seleccionar Efectivo Tarjeta de Crédito Depósito Débito" at bounding box center [341, 82] width 78 height 17
click at [364, 112] on button "Hacer devolucion" at bounding box center [359, 110] width 54 height 13
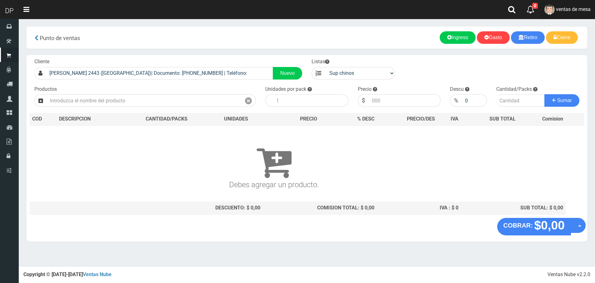
click at [579, 10] on span "ventas de mesa" at bounding box center [573, 9] width 35 height 6
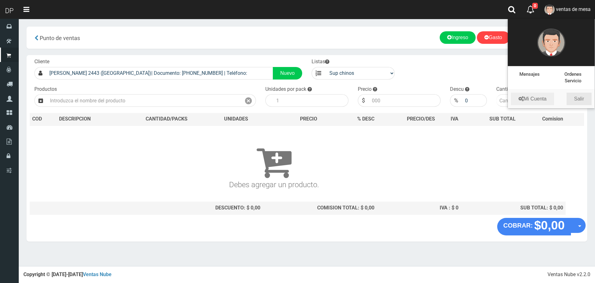
click at [577, 94] on link "Salir" at bounding box center [579, 99] width 25 height 13
